Goal: Find contact information: Find contact information

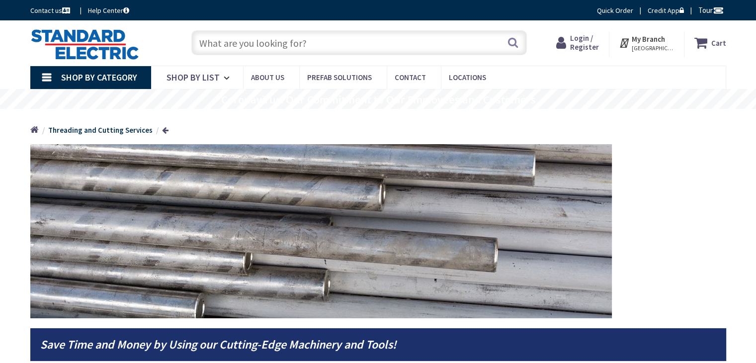
click at [657, 44] on span "[GEOGRAPHIC_DATA], [GEOGRAPHIC_DATA]" at bounding box center [653, 48] width 42 height 8
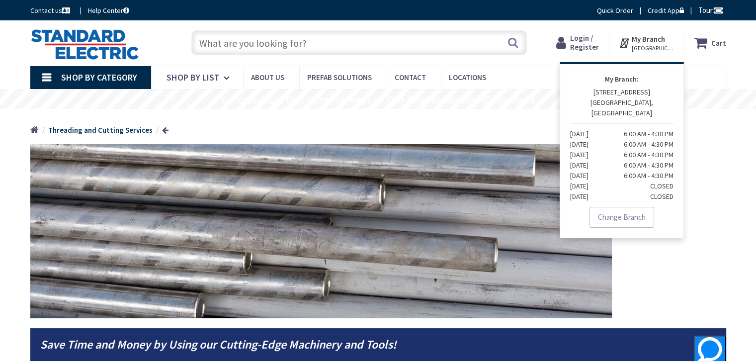
click at [655, 53] on div "My Branch MANCHESTER, NH My Branch: 7096 S WILLOW STREET MANCHESTER, NH Monday …" at bounding box center [646, 44] width 75 height 26
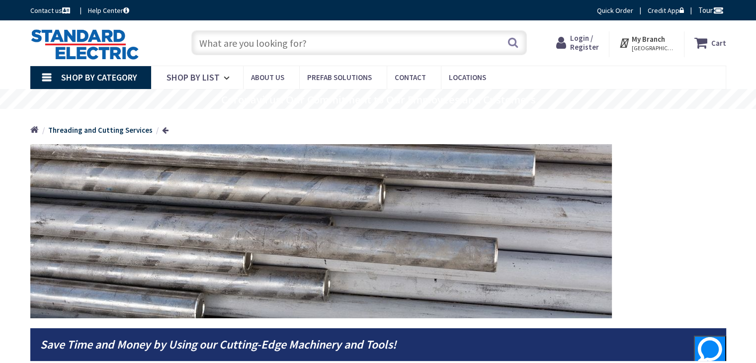
click at [653, 48] on span "[GEOGRAPHIC_DATA], [GEOGRAPHIC_DATA]" at bounding box center [653, 48] width 42 height 8
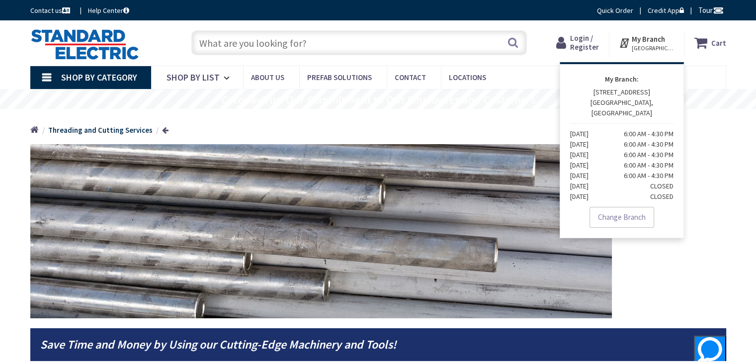
click at [653, 51] on span "[GEOGRAPHIC_DATA], [GEOGRAPHIC_DATA]" at bounding box center [653, 48] width 42 height 8
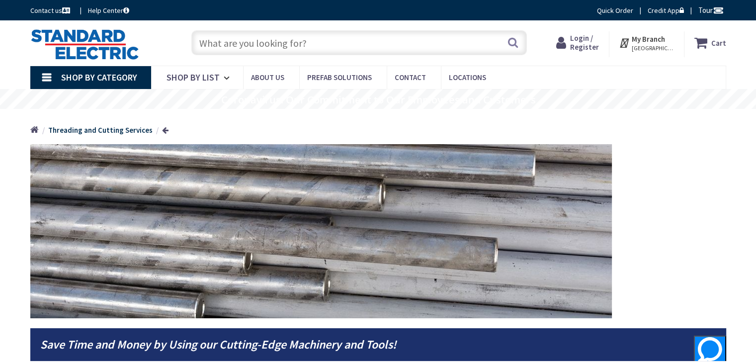
click at [653, 51] on span "[GEOGRAPHIC_DATA], [GEOGRAPHIC_DATA]" at bounding box center [653, 48] width 42 height 8
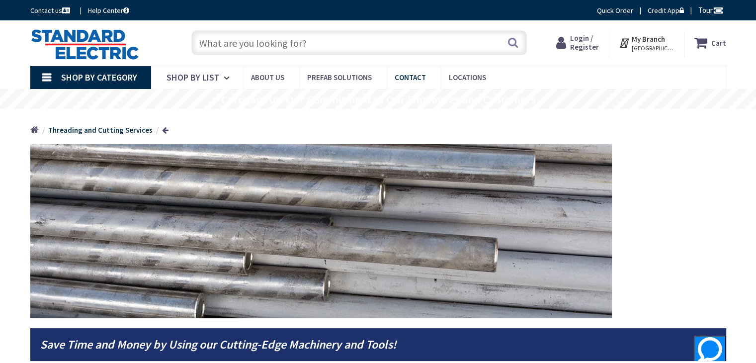
click at [408, 75] on span "Contact" at bounding box center [410, 77] width 31 height 9
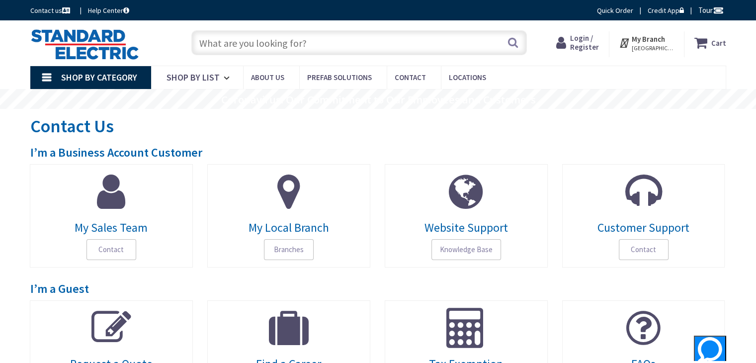
click at [308, 41] on input "text" at bounding box center [358, 42] width 335 height 25
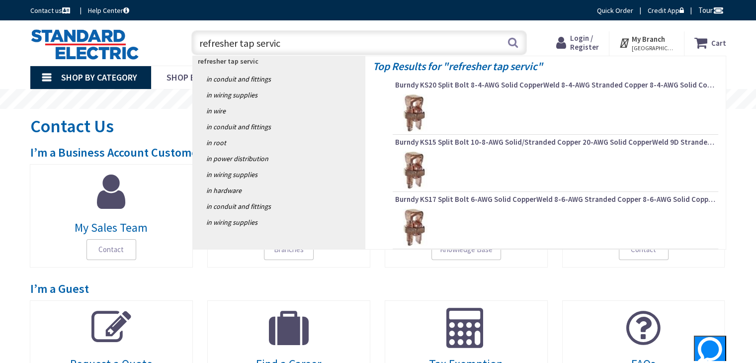
type input "refresher tap service"
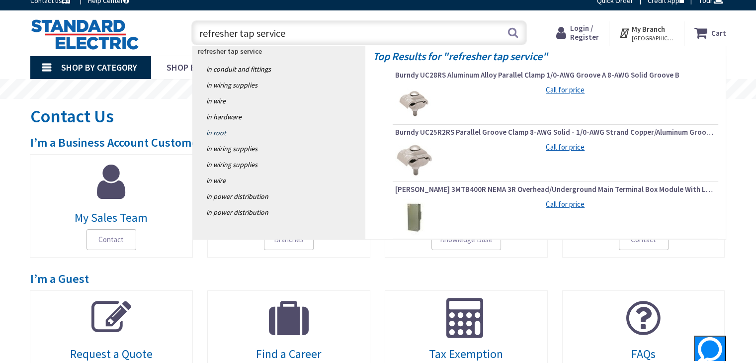
scroll to position [13, 0]
